Goal: Transaction & Acquisition: Purchase product/service

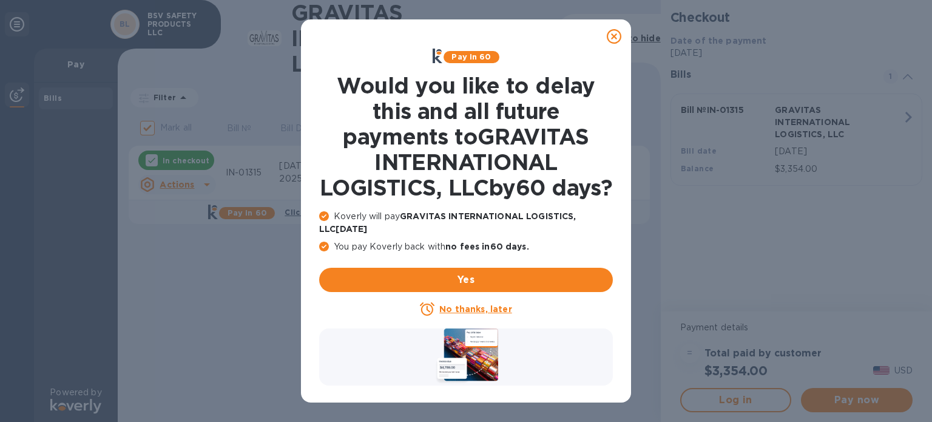
click at [615, 38] on icon at bounding box center [614, 36] width 15 height 15
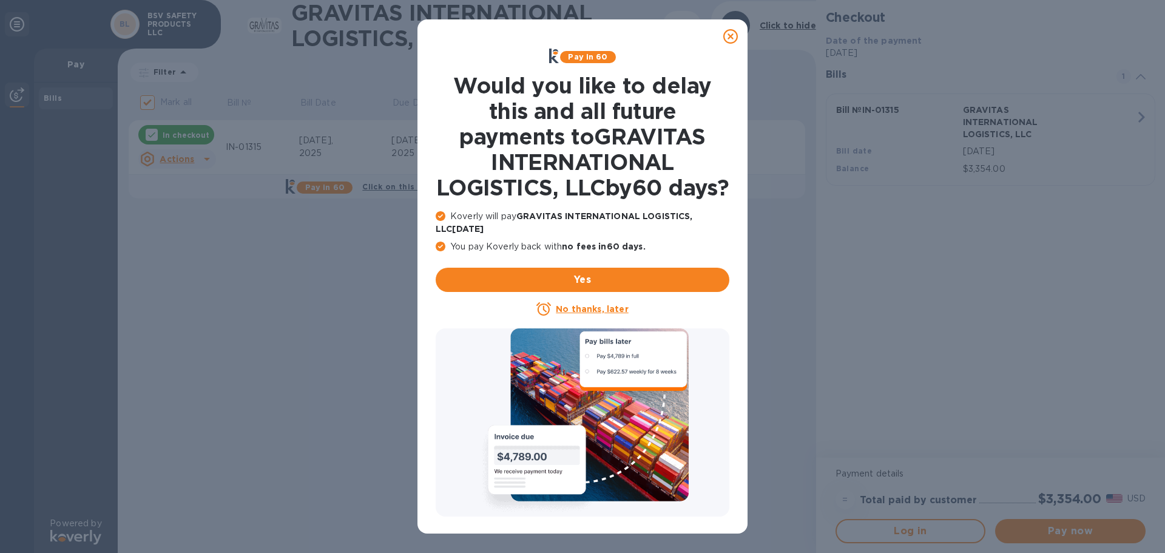
click at [733, 36] on icon at bounding box center [730, 36] width 15 height 15
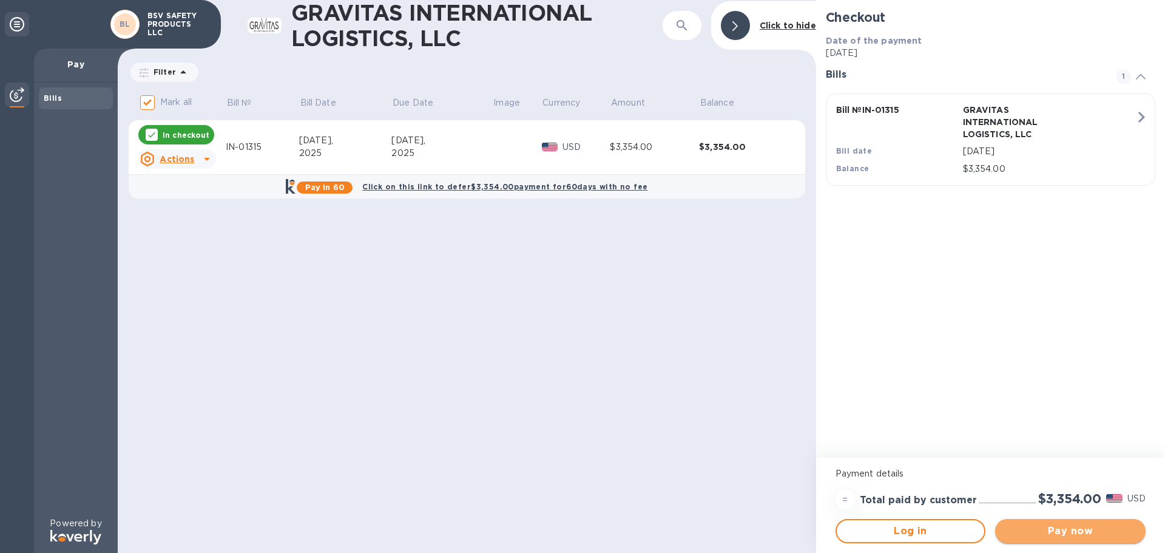
click at [1054, 529] on span "Pay now" at bounding box center [1070, 531] width 131 height 15
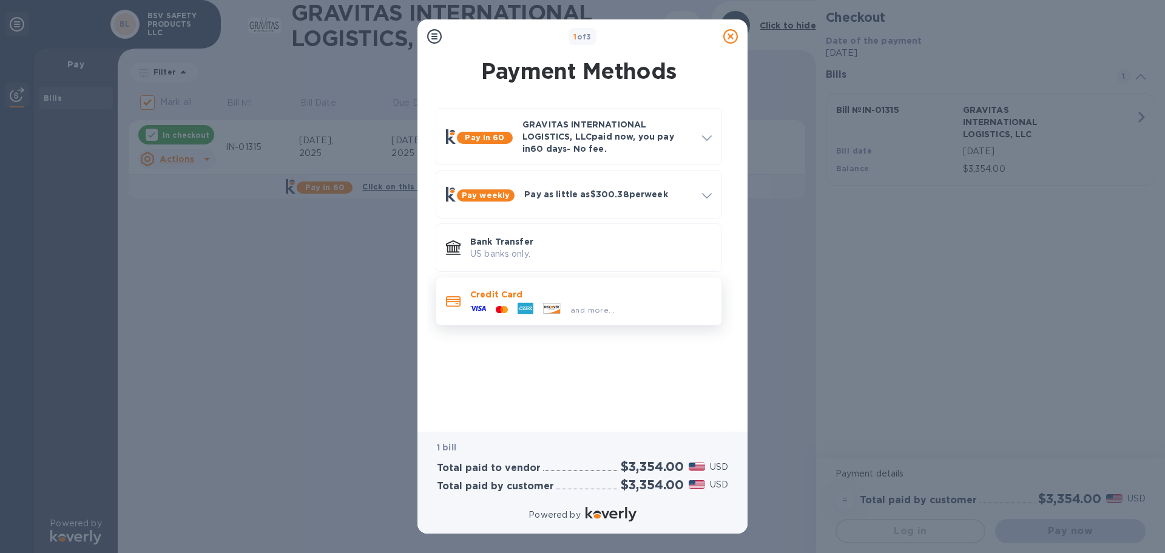
click at [491, 296] on p "Credit Card" at bounding box center [590, 294] width 241 height 12
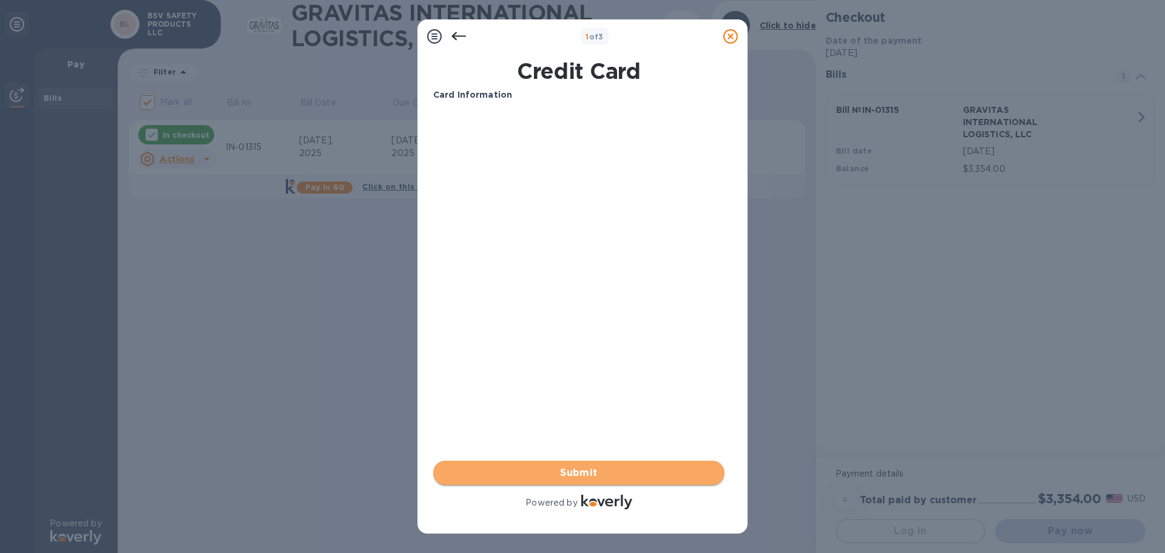
click at [591, 471] on span "Submit" at bounding box center [579, 472] width 272 height 15
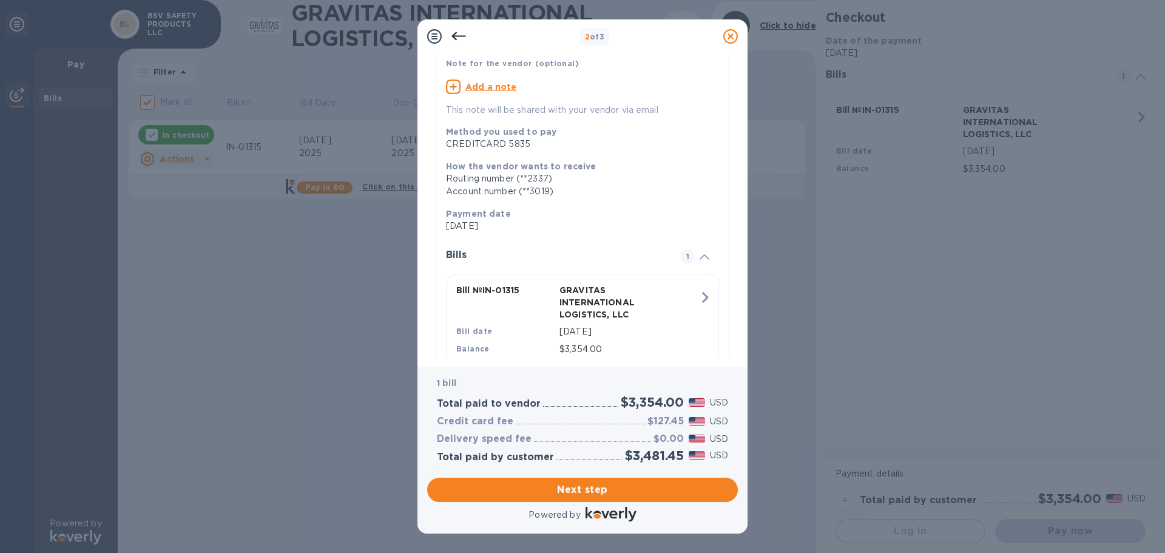
scroll to position [145, 0]
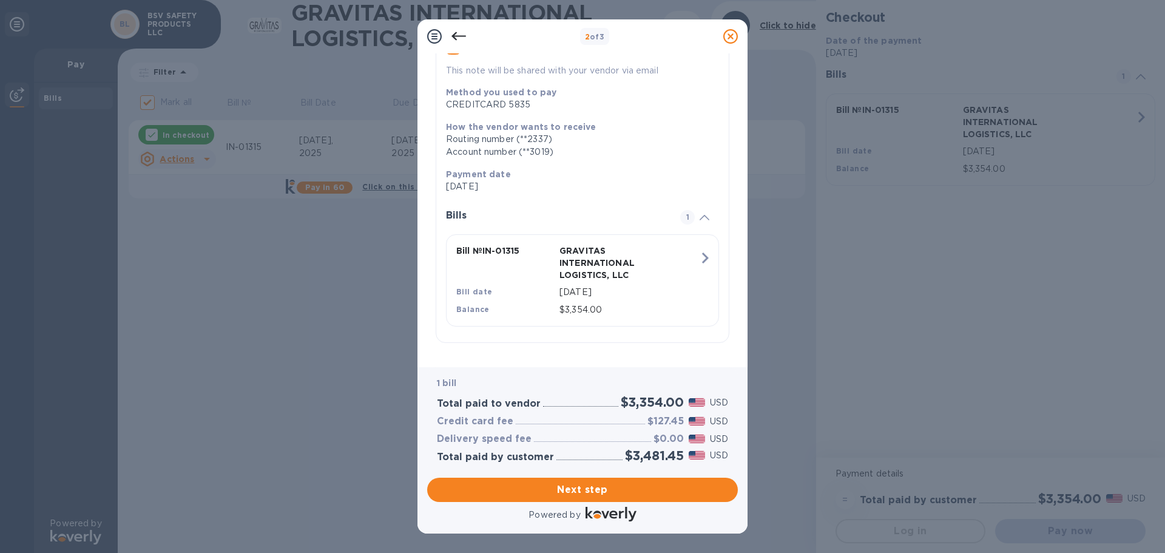
click at [457, 35] on icon at bounding box center [458, 36] width 15 height 15
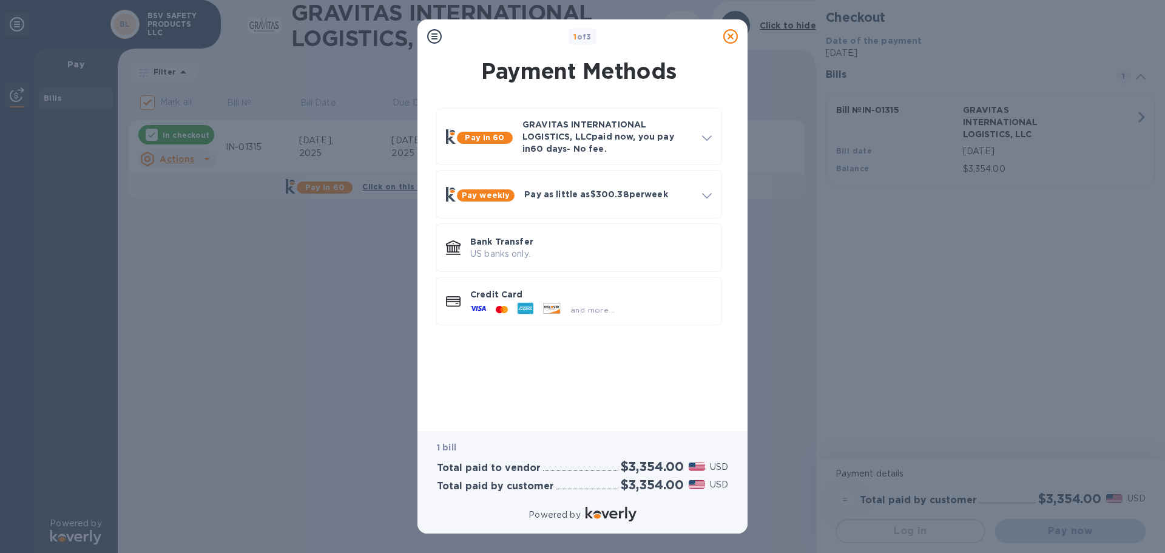
scroll to position [0, 0]
click at [576, 138] on p "GRAVITAS INTERNATIONAL LOGISTICS, LLC paid now, you pay [DATE] - No fee." at bounding box center [607, 136] width 170 height 36
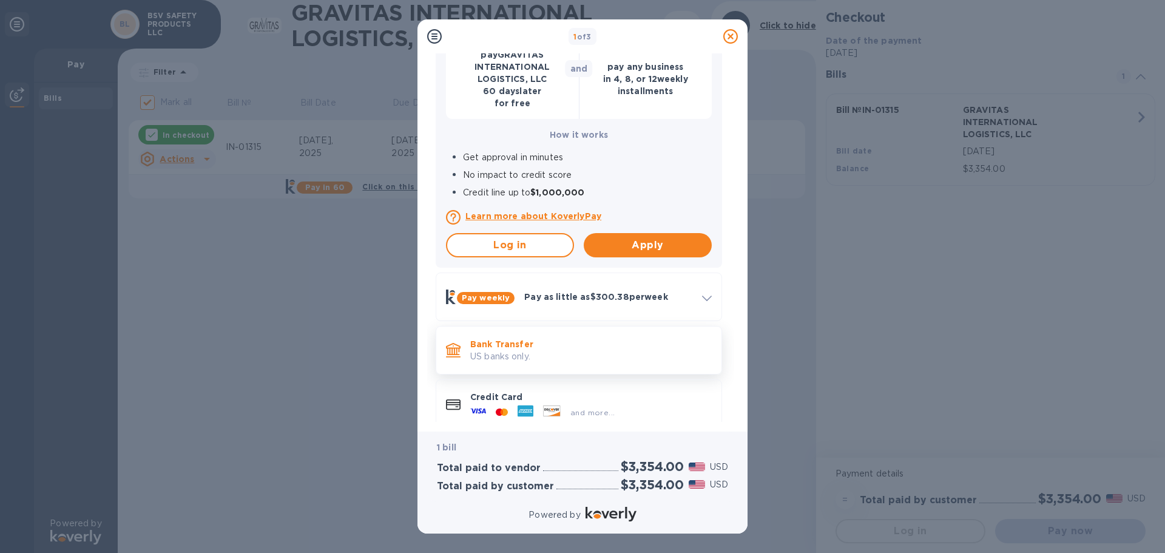
scroll to position [195, 0]
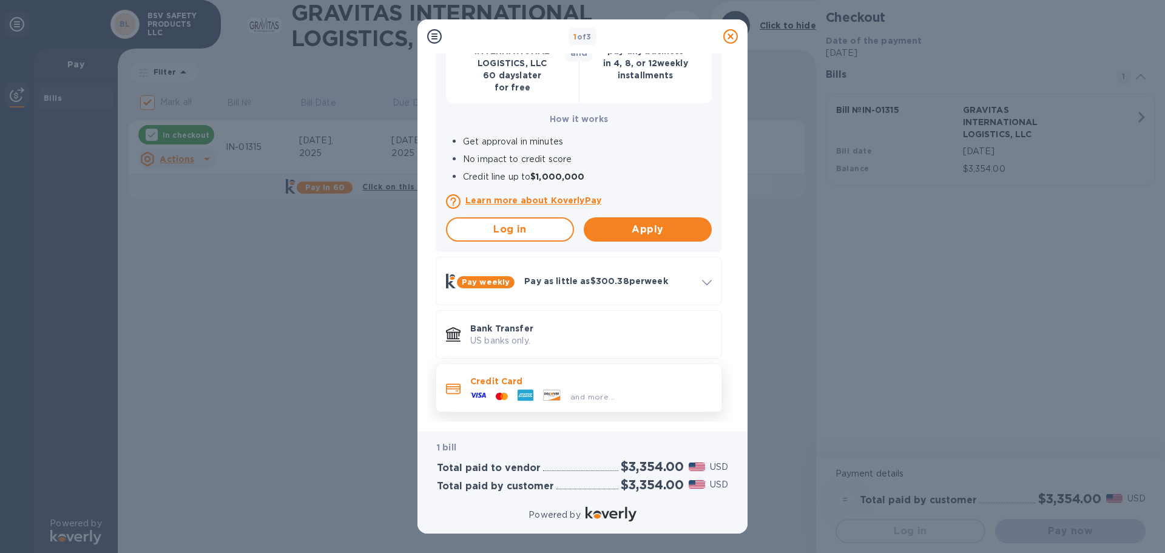
click at [485, 389] on icon at bounding box center [478, 395] width 16 height 16
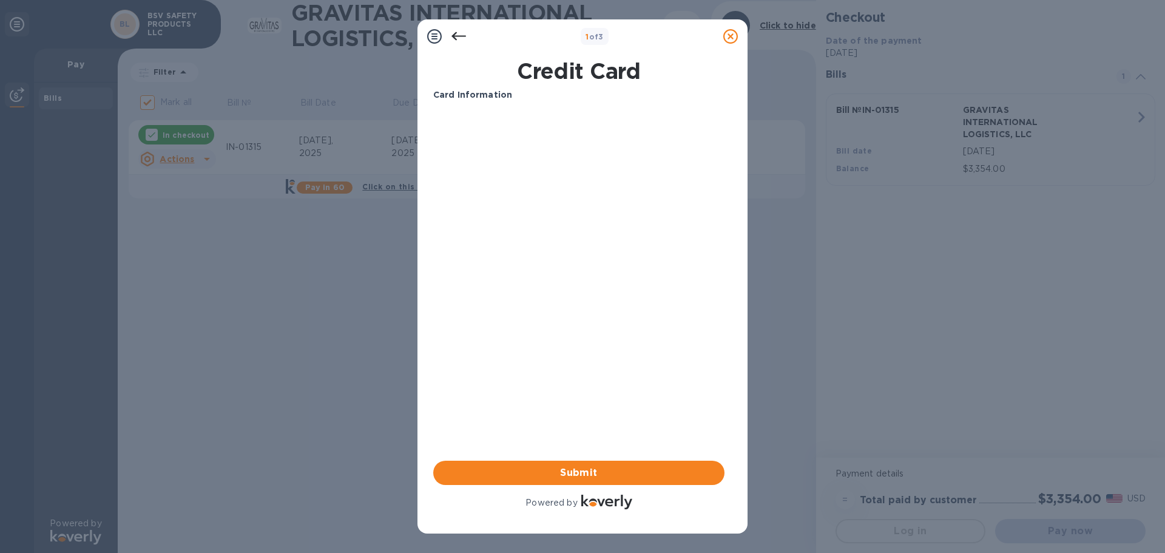
scroll to position [0, 0]
click at [580, 474] on span "Submit" at bounding box center [579, 472] width 272 height 15
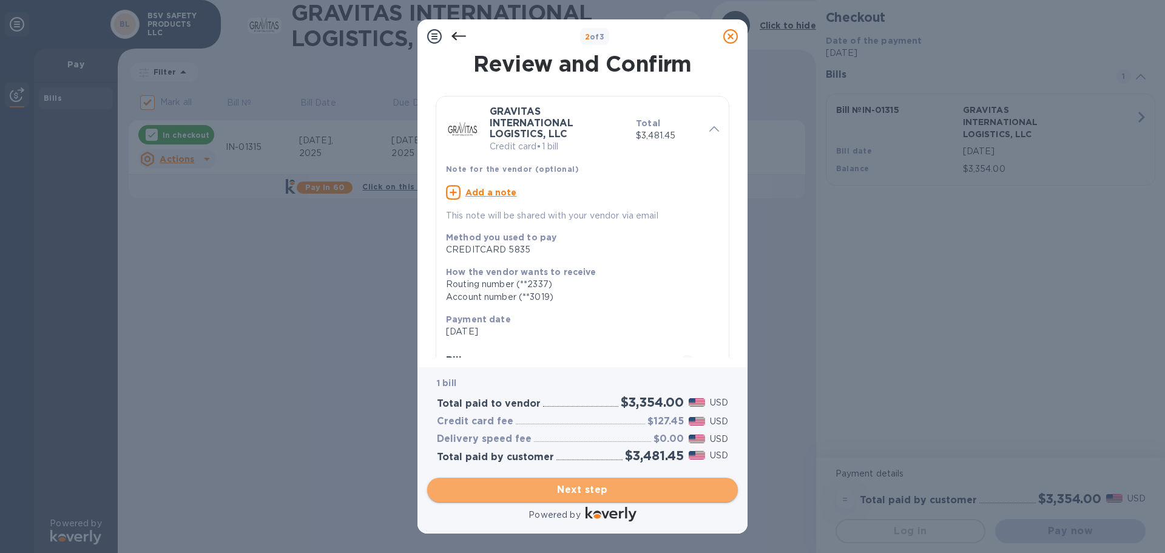
click at [581, 487] on span "Next step" at bounding box center [582, 489] width 291 height 15
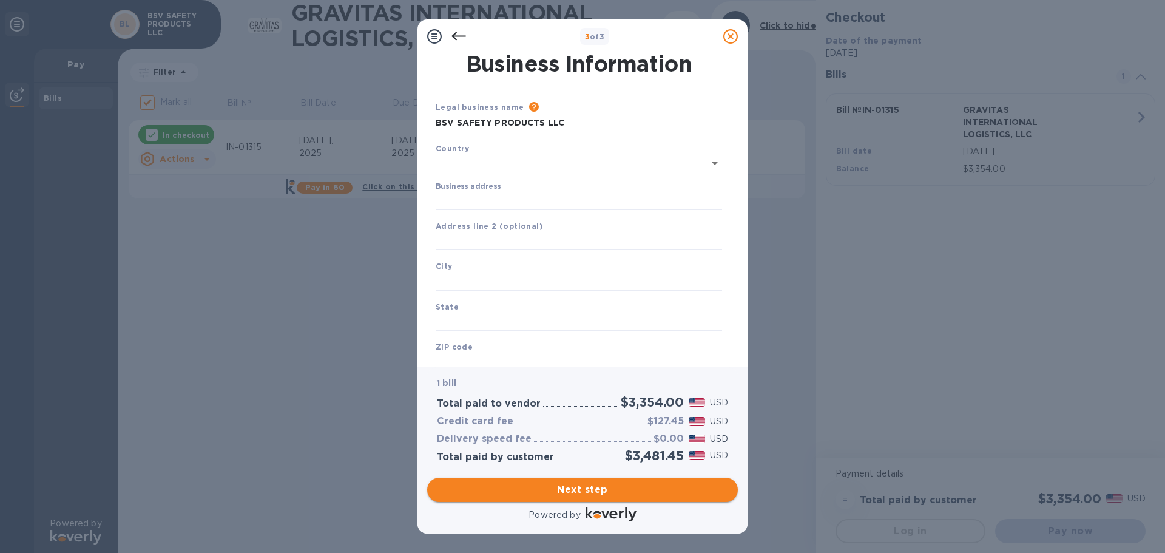
type input "[GEOGRAPHIC_DATA]"
click at [468, 198] on input "Business address" at bounding box center [579, 198] width 286 height 18
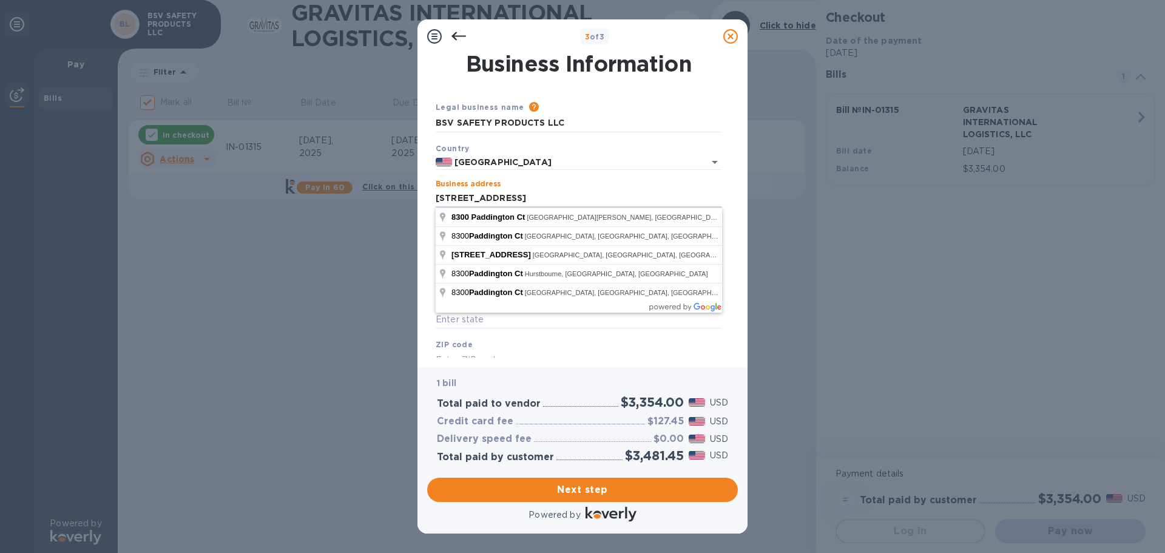
type input "[STREET_ADDRESS]"
click at [704, 184] on div "Business address [STREET_ADDRESS]" at bounding box center [579, 194] width 286 height 28
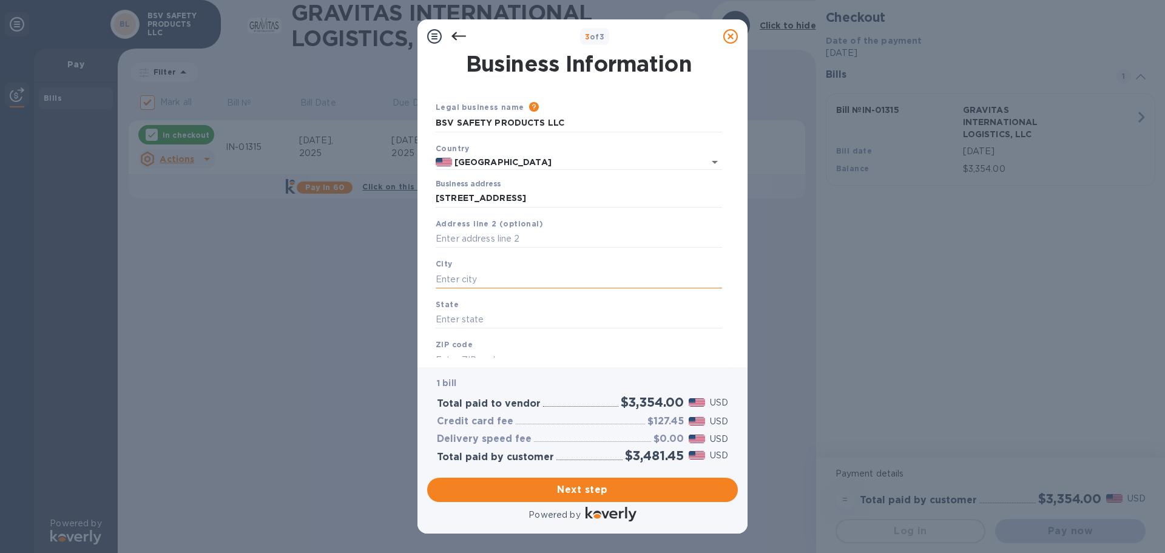
click at [443, 271] on input "text" at bounding box center [579, 279] width 286 height 18
type input "[GEOGRAPHIC_DATA][PERSON_NAME]"
click at [459, 322] on input "text" at bounding box center [579, 320] width 286 height 18
type input "OH"
click at [456, 346] on b "ZIP code" at bounding box center [454, 344] width 37 height 9
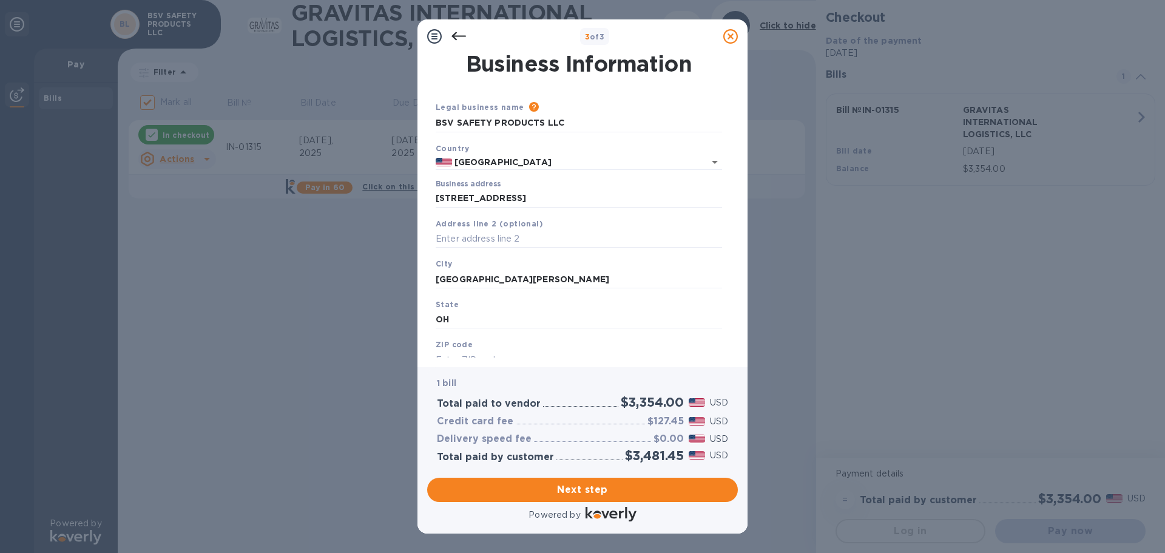
click at [441, 347] on b "ZIP code" at bounding box center [454, 344] width 37 height 9
click at [474, 345] on div "ZIP code" at bounding box center [579, 353] width 296 height 41
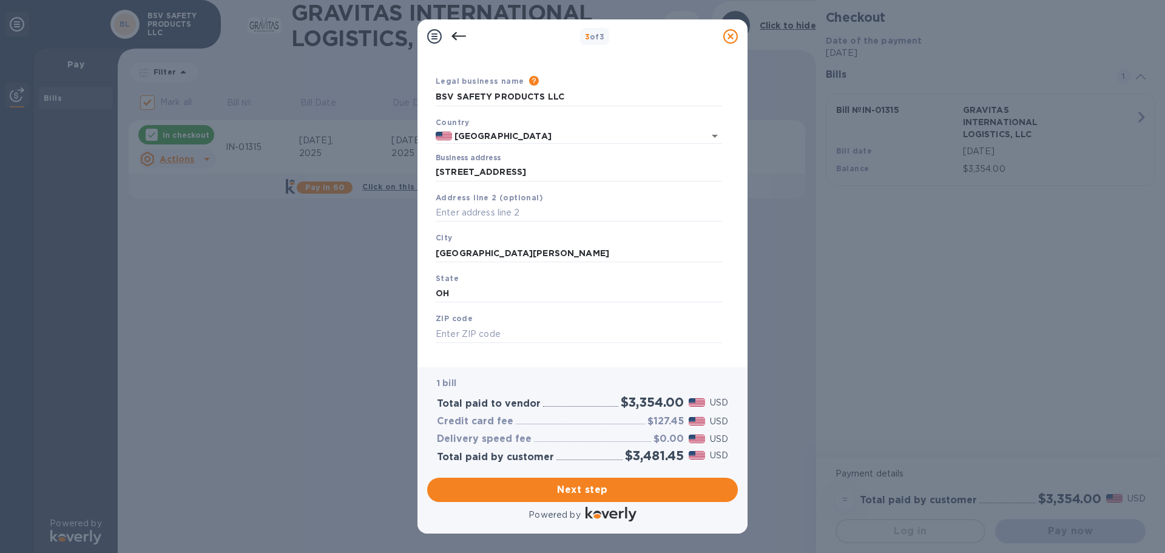
scroll to position [41, 0]
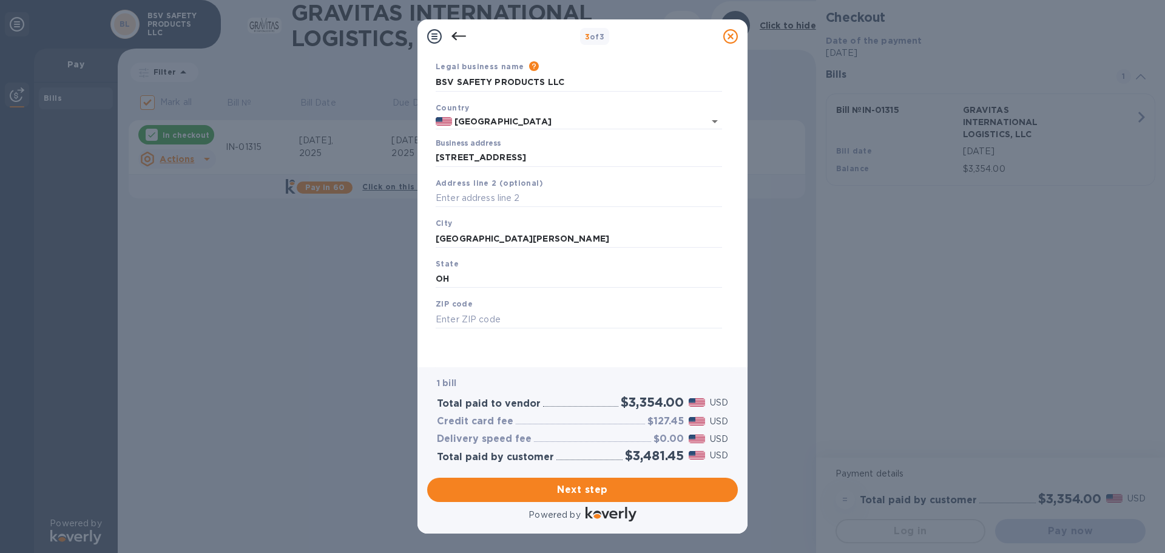
click at [454, 309] on div "ZIP code" at bounding box center [579, 312] width 296 height 41
click at [542, 318] on input "text" at bounding box center [579, 319] width 286 height 18
type input "45069"
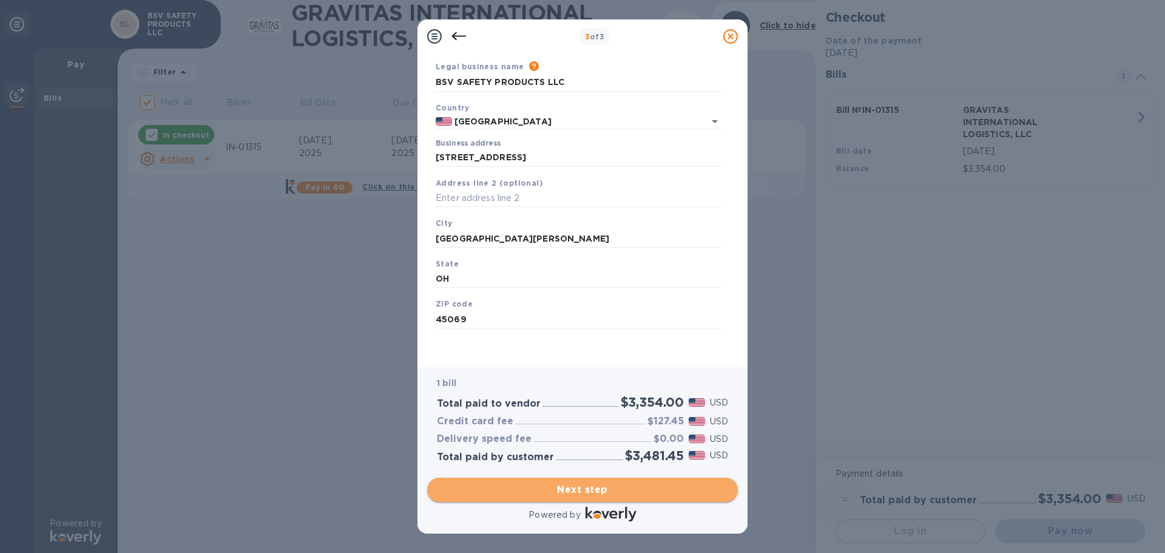
click at [598, 489] on span "Next step" at bounding box center [582, 489] width 291 height 15
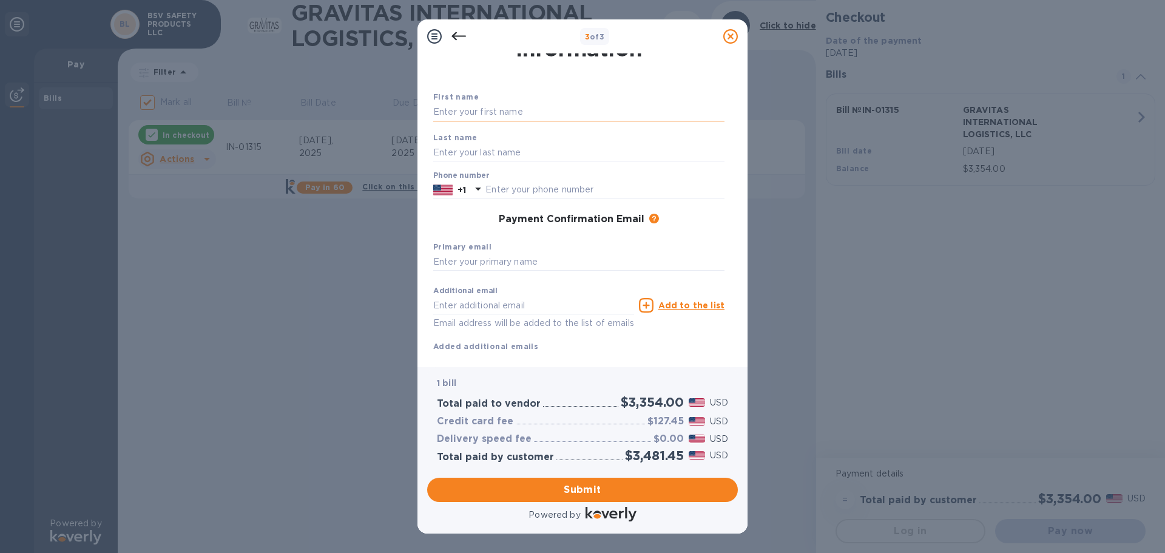
click at [471, 113] on input "text" at bounding box center [578, 112] width 291 height 18
type input "[PERSON_NAME]"
click at [457, 150] on input "text" at bounding box center [578, 152] width 291 height 18
type input "[PERSON_NAME]"
click at [684, 184] on input "text" at bounding box center [604, 190] width 239 height 18
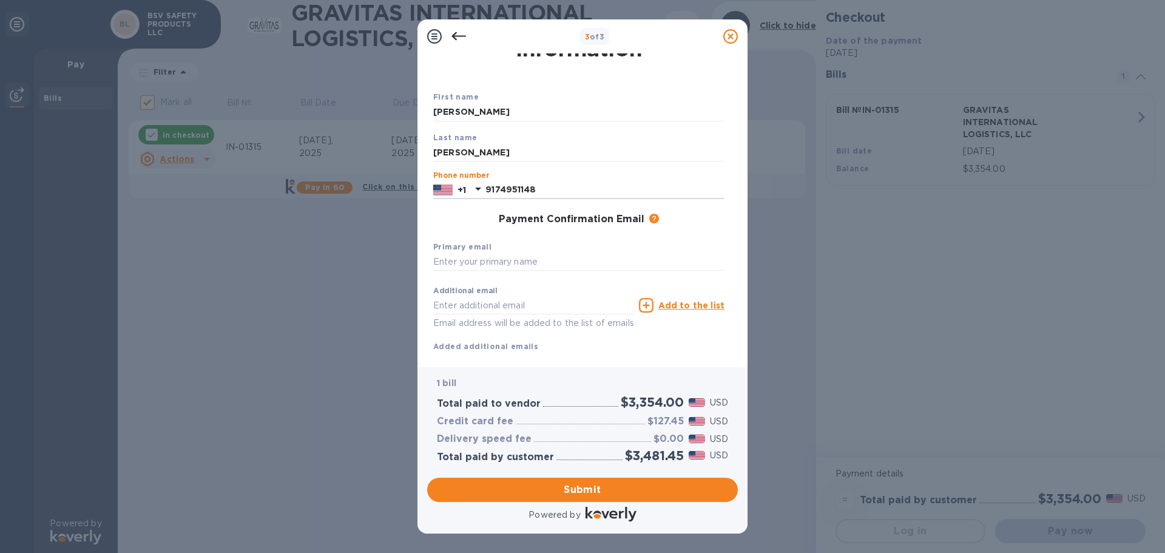
type input "9174951148"
click at [687, 229] on div "Payment Confirmation Email The added email addresses will be used to send the p…" at bounding box center [578, 220] width 301 height 22
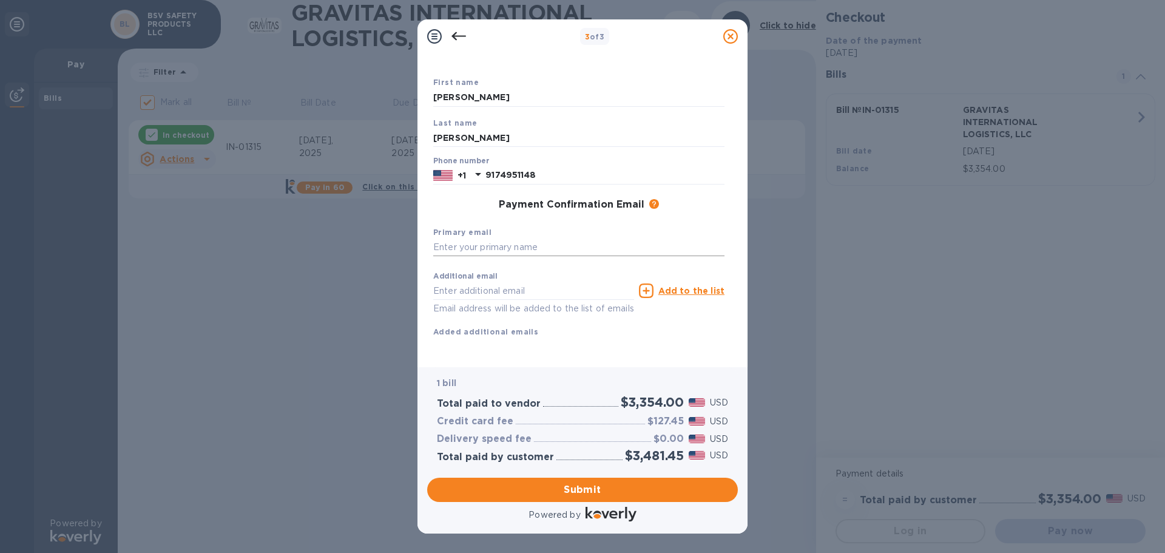
click at [459, 238] on input "text" at bounding box center [578, 247] width 291 height 18
type input "[EMAIL_ADDRESS][DOMAIN_NAME]"
click at [439, 281] on input "text" at bounding box center [533, 290] width 201 height 18
type input "[PERSON_NAME][EMAIL_ADDRESS][DOMAIN_NAME]"
click at [594, 320] on div "Additional email [PERSON_NAME][EMAIL_ADDRESS][DOMAIN_NAME] Email address will b…" at bounding box center [578, 302] width 291 height 72
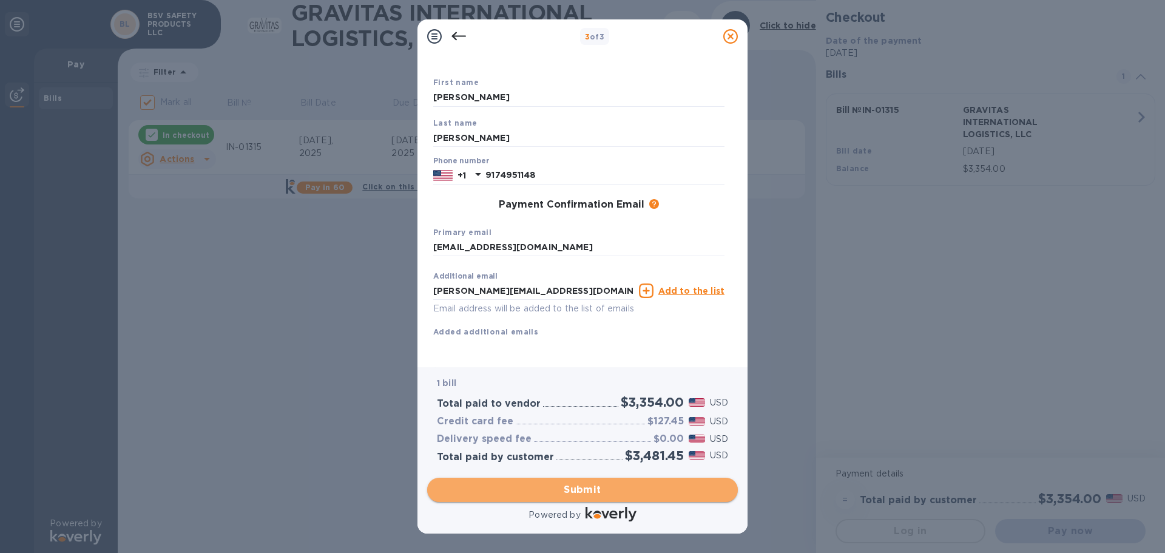
click at [588, 489] on span "Submit" at bounding box center [582, 489] width 291 height 15
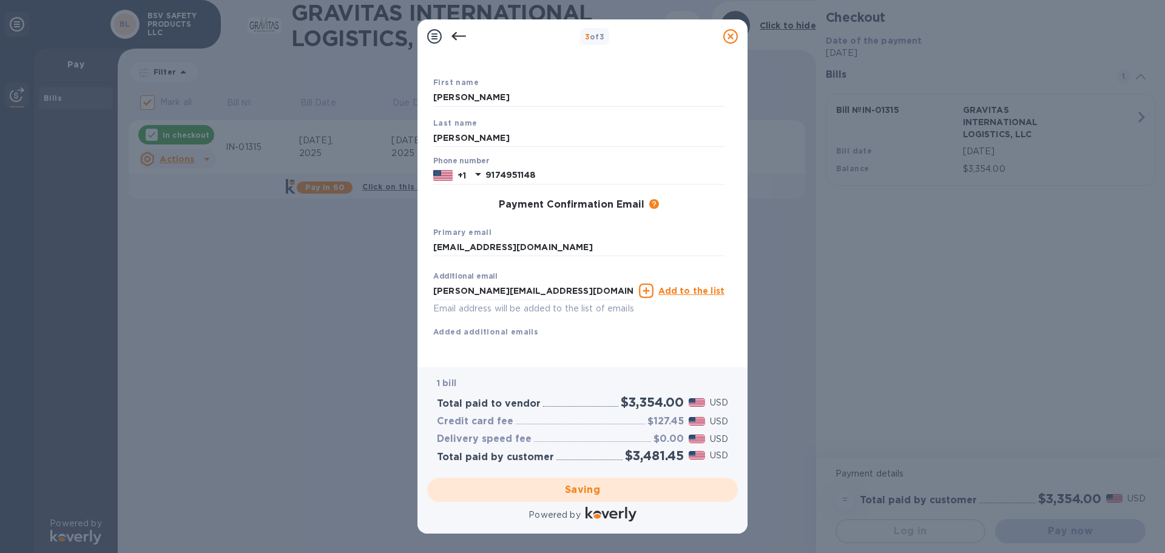
checkbox input "false"
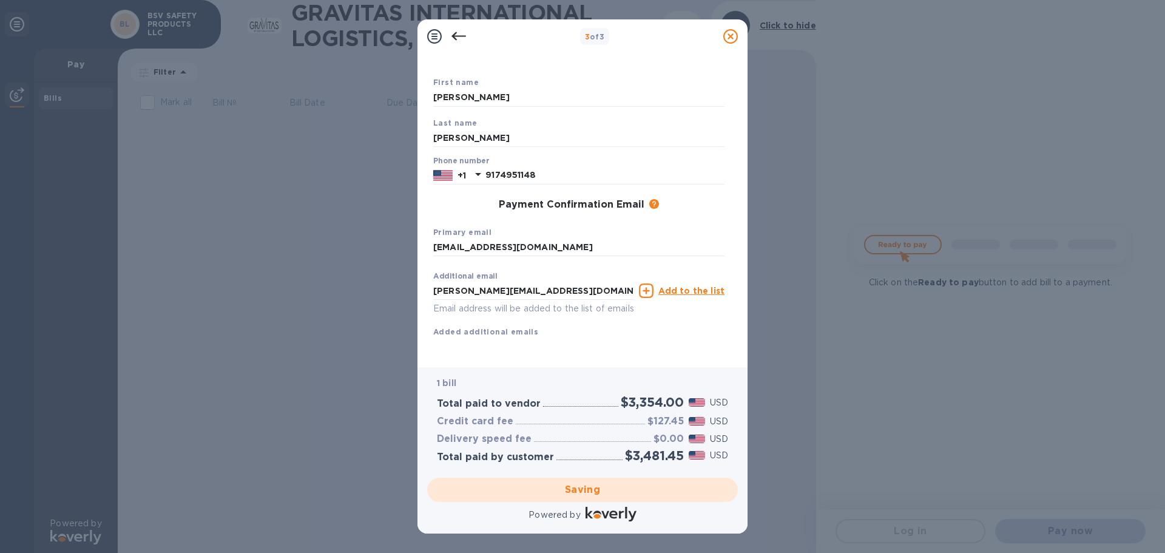
scroll to position [0, 0]
